Goal: Task Accomplishment & Management: Manage account settings

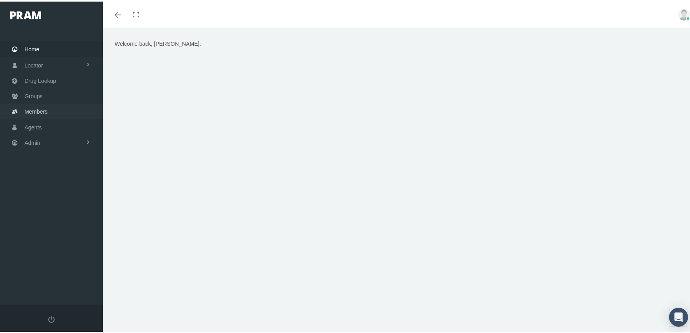
click at [33, 107] on span "Members" at bounding box center [35, 110] width 23 height 15
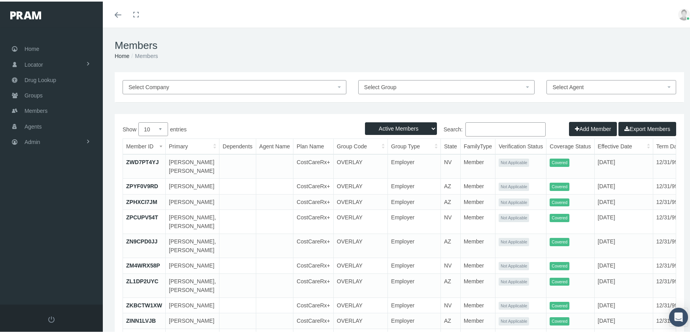
click at [411, 123] on select "Active Members Terminated Members Active & Terminated" at bounding box center [401, 127] width 72 height 13
select select "3"
click at [365, 121] on select "Active Members Terminated Members Active & Terminated" at bounding box center [401, 127] width 72 height 13
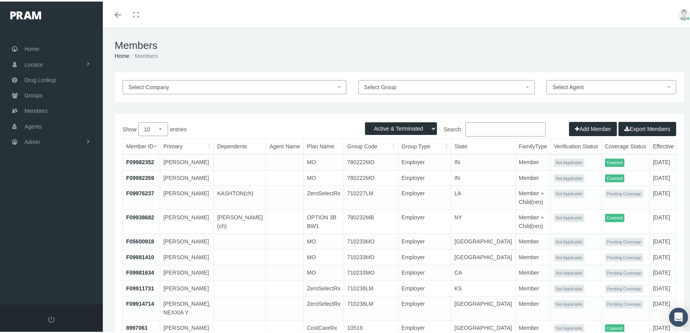
click at [475, 128] on input "Search:" at bounding box center [505, 128] width 80 height 14
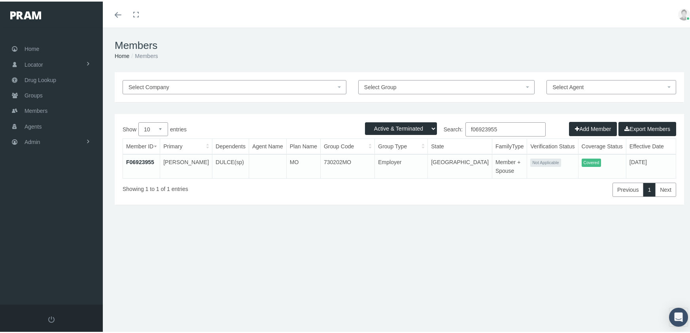
type input "f06923955"
click at [144, 161] on link "F06923955" at bounding box center [140, 161] width 28 height 6
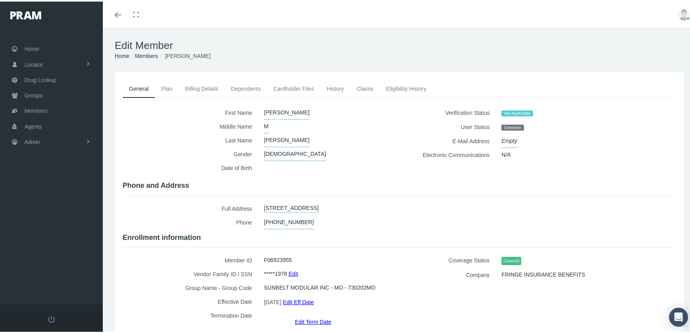
click at [296, 267] on link "Edit" at bounding box center [292, 272] width 9 height 11
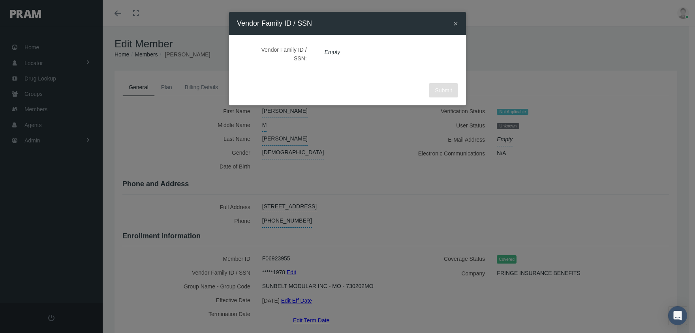
click at [335, 49] on span "Empty" at bounding box center [333, 52] width 28 height 13
type input "653871978"
click at [401, 51] on button "submit" at bounding box center [403, 52] width 15 height 13
click at [443, 87] on span "Submit" at bounding box center [443, 90] width 17 height 6
